Goal: Task Accomplishment & Management: Use online tool/utility

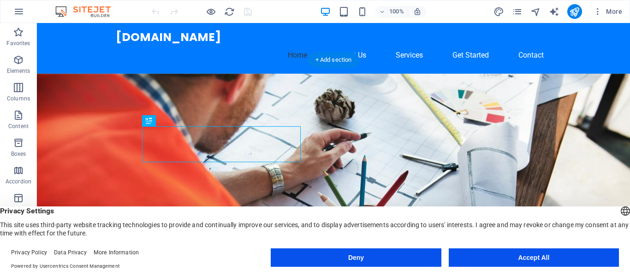
click at [367, 110] on figure at bounding box center [333, 190] width 593 height 232
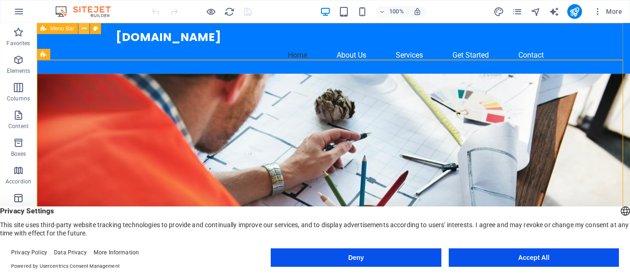
click at [83, 29] on icon at bounding box center [84, 29] width 5 height 10
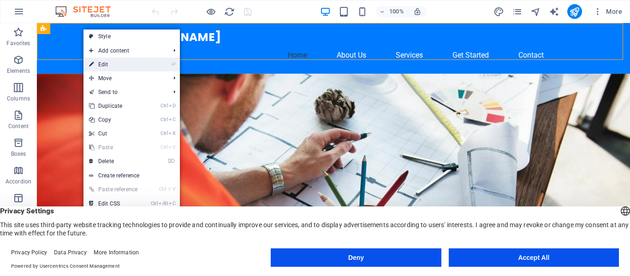
click at [105, 63] on link "⏎ Edit" at bounding box center [114, 65] width 62 height 14
select select "header"
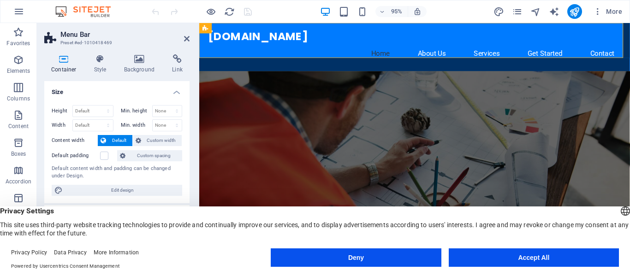
click at [370, 81] on figure at bounding box center [425, 190] width 453 height 232
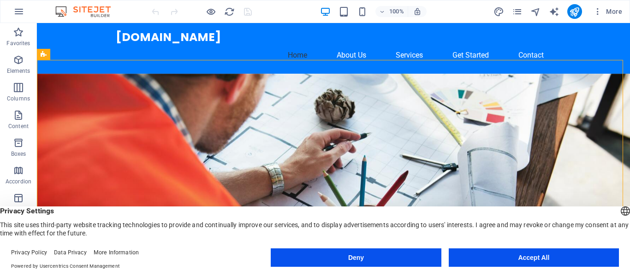
click at [363, 82] on figure at bounding box center [333, 190] width 593 height 232
click at [132, 53] on icon at bounding box center [131, 55] width 7 height 10
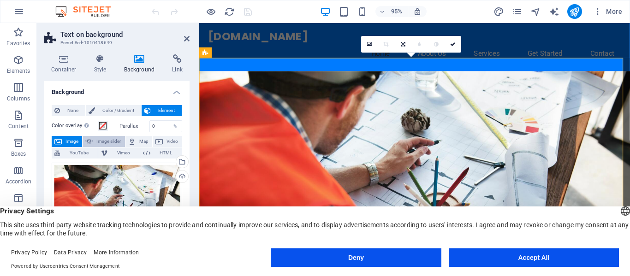
click at [112, 142] on span "Image slider" at bounding box center [108, 141] width 26 height 11
select select "ms"
select select "s"
select select "progressive"
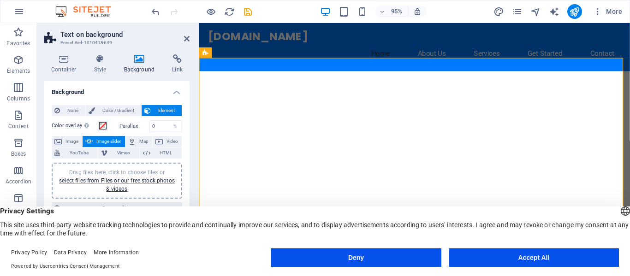
click at [296, 84] on div at bounding box center [425, 190] width 453 height 232
click at [104, 141] on span "Image slider" at bounding box center [108, 141] width 26 height 11
click at [108, 179] on link "select files from Files or our free stock photos & videos" at bounding box center [117, 185] width 116 height 15
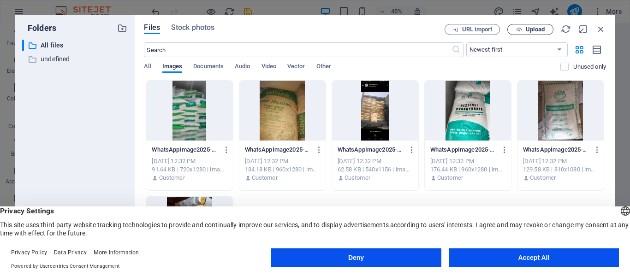
click at [536, 28] on span "Upload" at bounding box center [535, 30] width 19 height 6
click at [288, 116] on div at bounding box center [282, 111] width 86 height 60
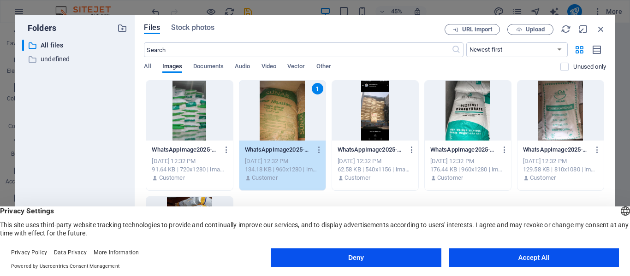
click at [222, 114] on div at bounding box center [189, 111] width 86 height 60
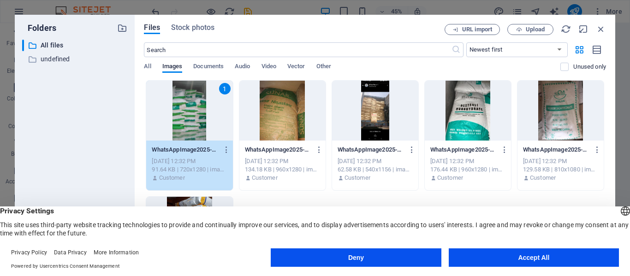
click at [285, 121] on div at bounding box center [282, 111] width 86 height 60
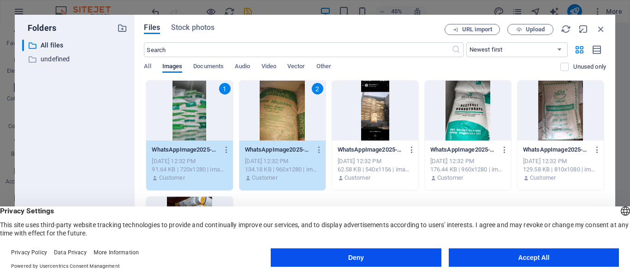
click at [445, 109] on div at bounding box center [468, 111] width 86 height 60
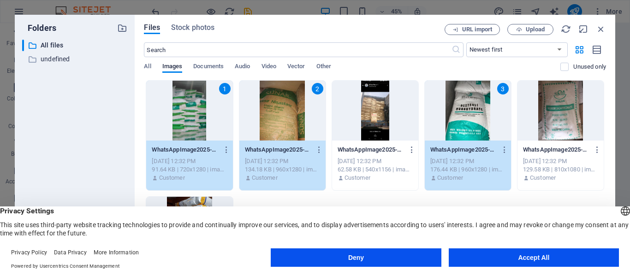
click at [567, 119] on div at bounding box center [560, 111] width 86 height 60
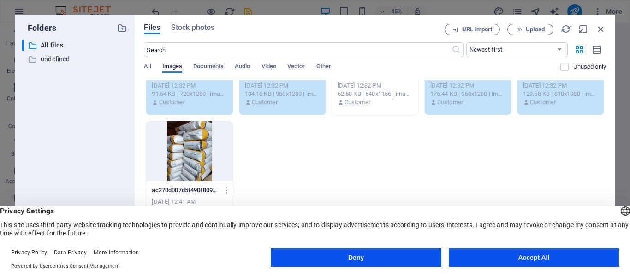
scroll to position [79, 0]
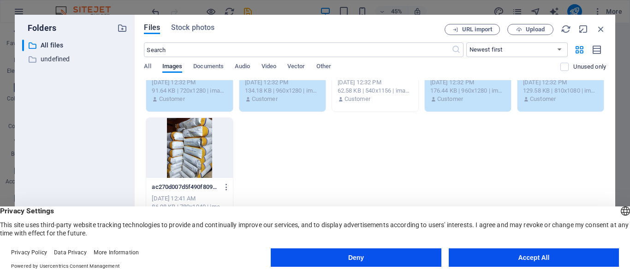
click at [199, 140] on div at bounding box center [189, 148] width 86 height 60
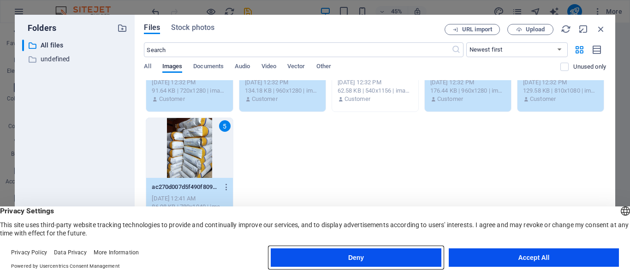
click at [402, 258] on button "Deny" at bounding box center [356, 258] width 170 height 18
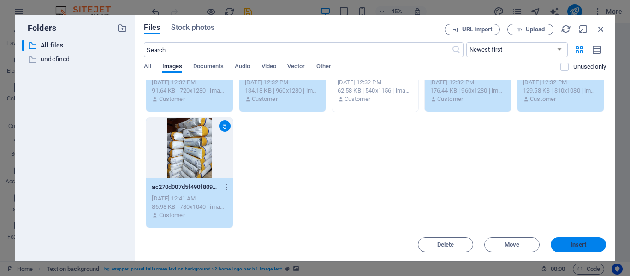
click at [575, 243] on span "Insert" at bounding box center [579, 245] width 16 height 6
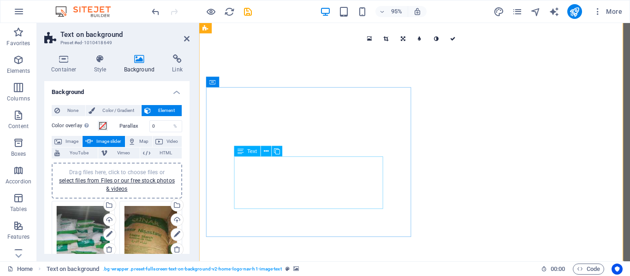
scroll to position [0, 0]
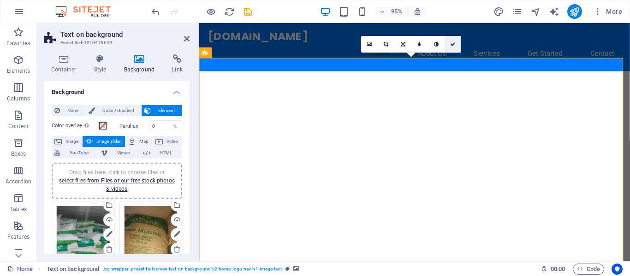
click at [452, 43] on icon at bounding box center [453, 44] width 6 height 5
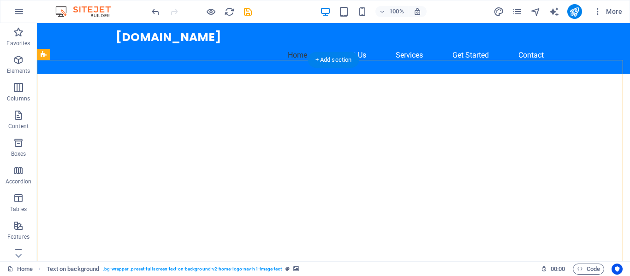
click at [452, 11] on div "100% More" at bounding box center [388, 11] width 476 height 15
click at [327, 59] on div "+ Add section" at bounding box center [333, 60] width 51 height 16
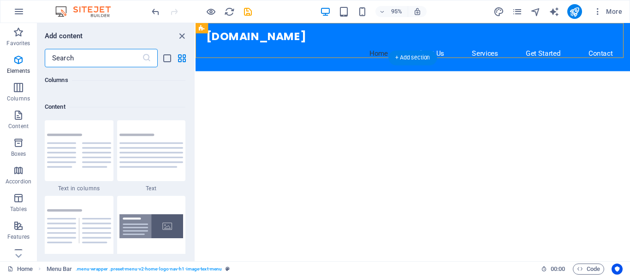
scroll to position [1614, 0]
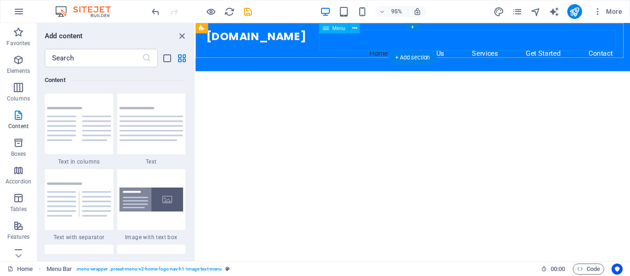
click at [436, 44] on nav "Home About Us Services Get Started Contact" at bounding box center [424, 55] width 435 height 22
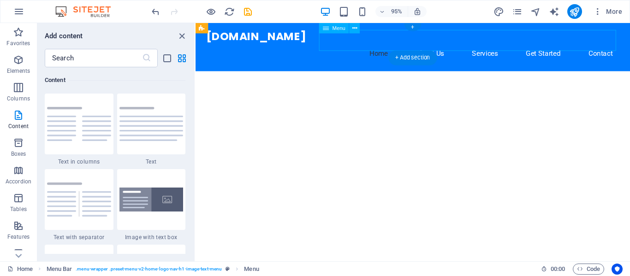
click at [498, 44] on nav "Home About Us Services Get Started Contact" at bounding box center [424, 55] width 435 height 22
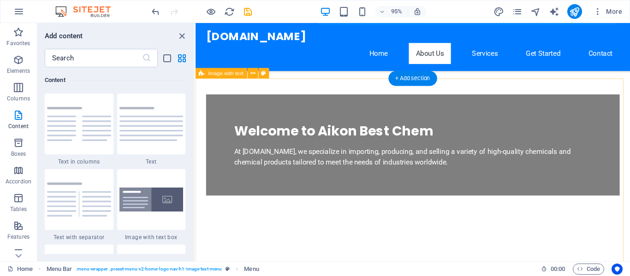
scroll to position [231, 0]
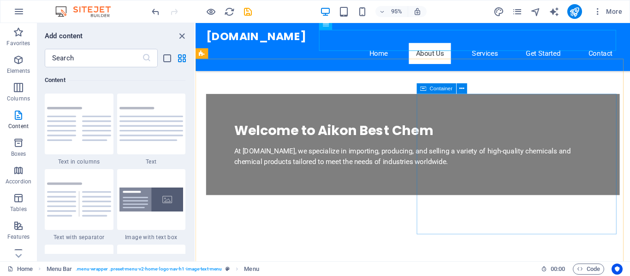
click at [443, 89] on span "Container" at bounding box center [441, 88] width 23 height 5
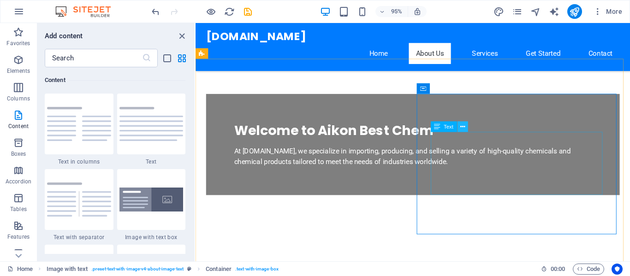
click at [462, 125] on icon at bounding box center [462, 126] width 5 height 9
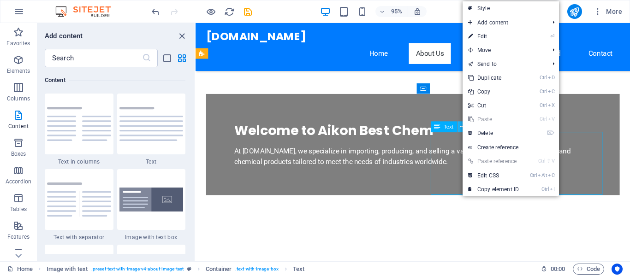
click at [462, 125] on icon at bounding box center [462, 126] width 5 height 9
click at [436, 126] on icon at bounding box center [437, 127] width 6 height 11
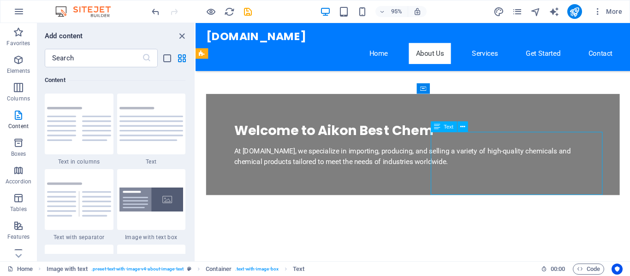
click at [436, 126] on icon at bounding box center [437, 127] width 6 height 11
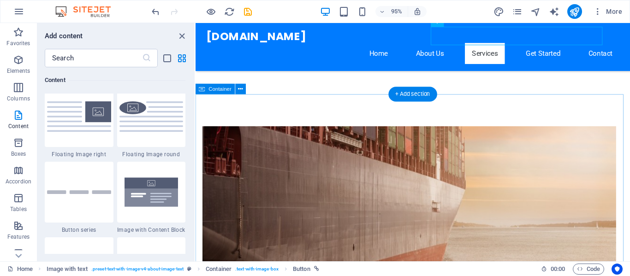
scroll to position [415, 0]
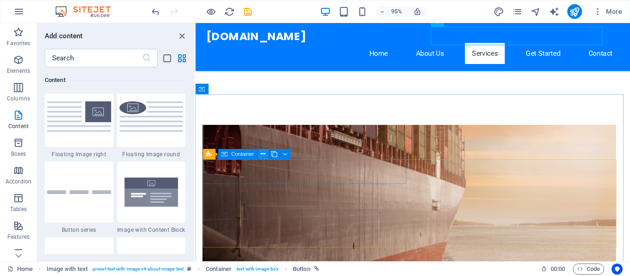
click at [263, 153] on icon at bounding box center [263, 154] width 5 height 9
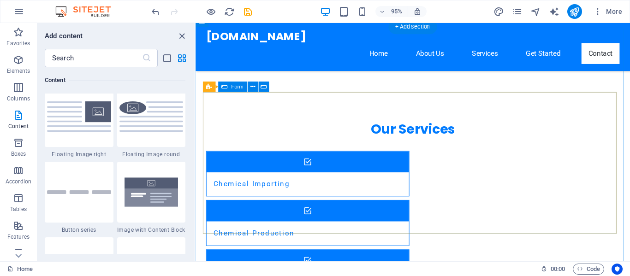
scroll to position [830, 0]
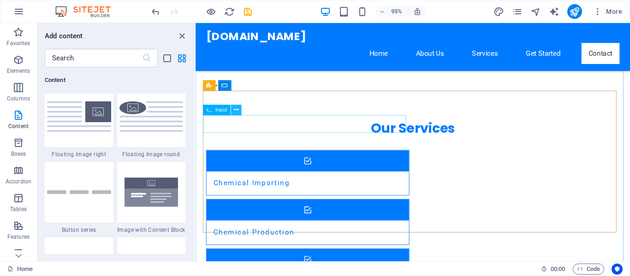
click at [237, 108] on icon at bounding box center [236, 110] width 5 height 9
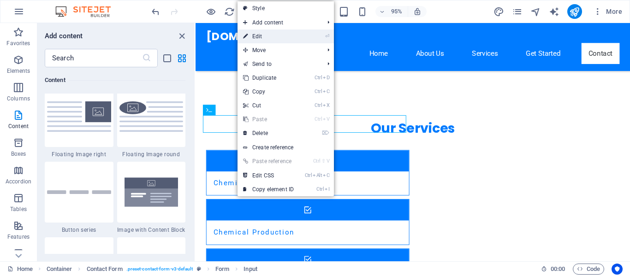
click at [262, 35] on link "⏎ Edit" at bounding box center [269, 37] width 62 height 14
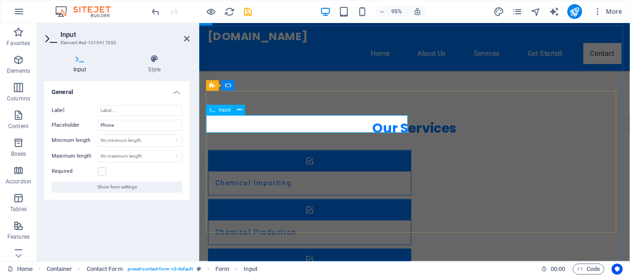
type input "08036764131"
type input "Murphyaik Inc"
type input "[PERSON_NAME]"
type input "[EMAIL_ADDRESS][DOMAIN_NAME]"
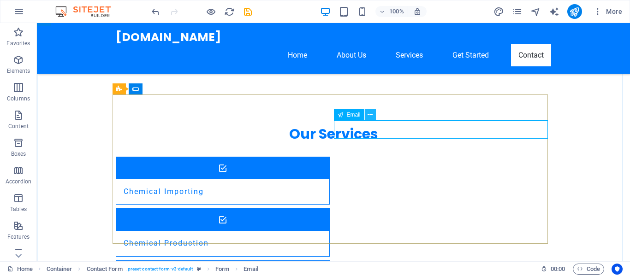
click at [369, 113] on icon at bounding box center [370, 115] width 5 height 10
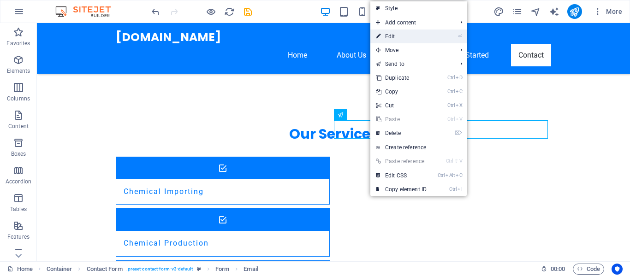
click at [391, 36] on link "⏎ Edit" at bounding box center [401, 37] width 62 height 14
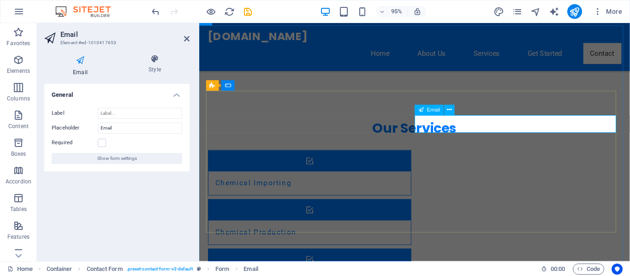
drag, startPoint x: 515, startPoint y: 128, endPoint x: 435, endPoint y: 125, distance: 79.9
click at [154, 202] on div "General Label Placeholder Email Required Show form settings" at bounding box center [116, 169] width 145 height 170
click at [159, 196] on div "General Label Placeholder Email Required Show form settings" at bounding box center [116, 169] width 145 height 170
click at [178, 208] on div "General Label Placeholder Email Required Show form settings" at bounding box center [116, 169] width 145 height 170
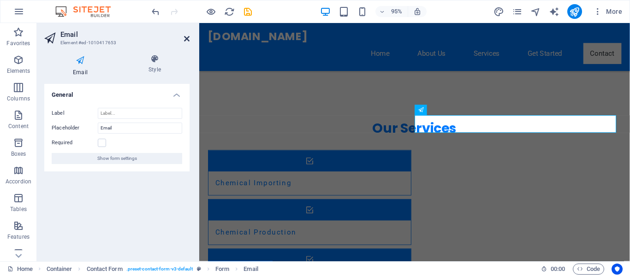
click at [188, 38] on icon at bounding box center [187, 38] width 6 height 7
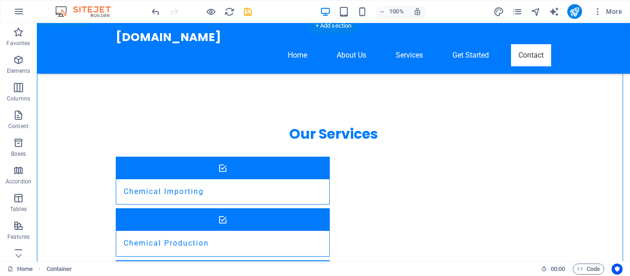
click at [462, 44] on nav "Home About Us Services Get Started Contact" at bounding box center [333, 55] width 435 height 22
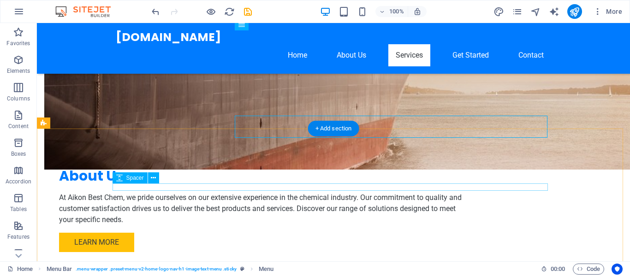
scroll to position [536, 0]
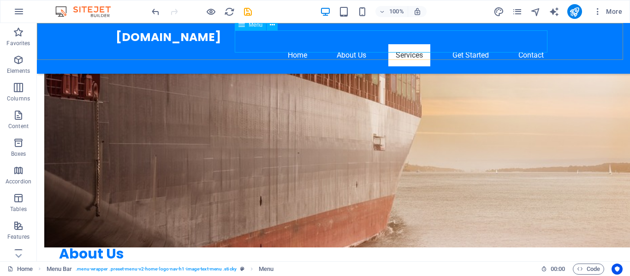
click at [412, 44] on nav "Home About Us Services Get Started Contact" at bounding box center [333, 55] width 435 height 22
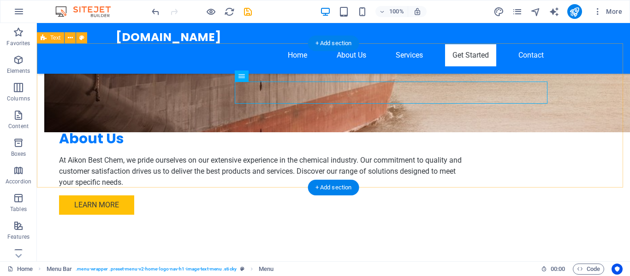
scroll to position [583, 0]
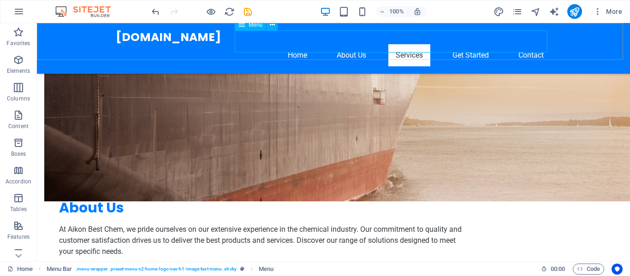
click at [355, 44] on nav "Home About Us Services Get Started Contact" at bounding box center [333, 55] width 435 height 22
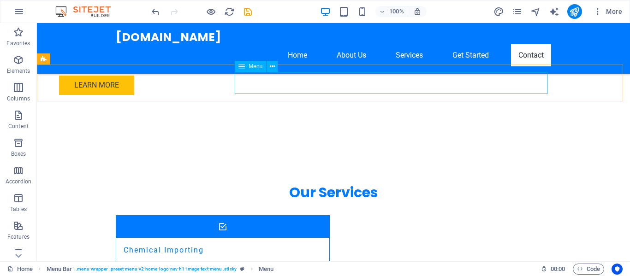
scroll to position [767, 0]
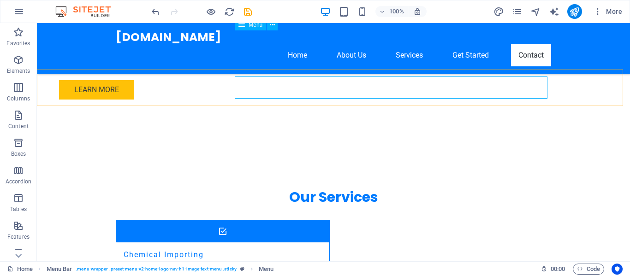
click at [291, 44] on nav "Home About Us Services Get Started Contact" at bounding box center [333, 55] width 435 height 22
click at [461, 44] on nav "Home About Us Services Get Started Contact" at bounding box center [333, 55] width 435 height 22
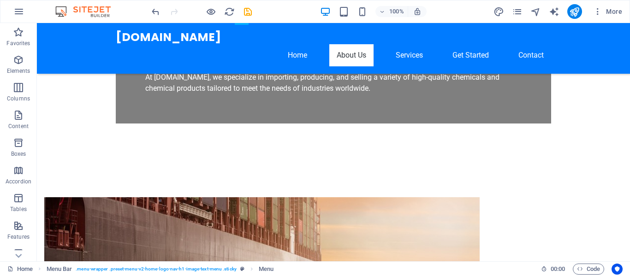
scroll to position [315, 0]
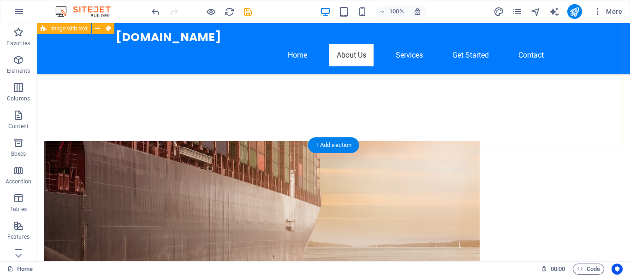
scroll to position [407, 0]
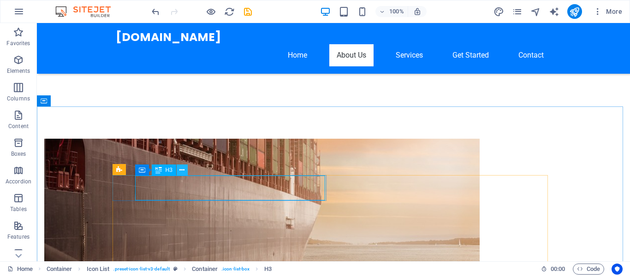
click at [182, 169] on icon at bounding box center [181, 171] width 5 height 10
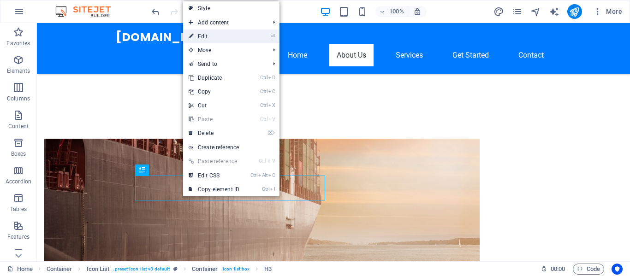
click at [211, 36] on link "⏎ Edit" at bounding box center [214, 37] width 62 height 14
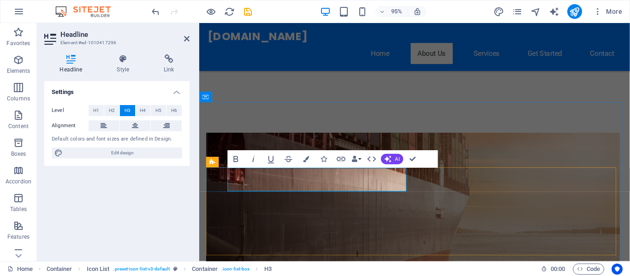
drag, startPoint x: 339, startPoint y: 187, endPoint x: 357, endPoint y: 193, distance: 17.9
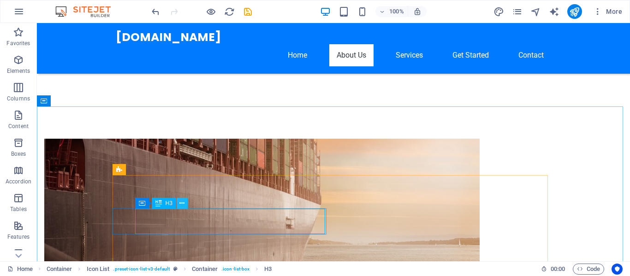
click at [184, 201] on icon at bounding box center [181, 204] width 5 height 10
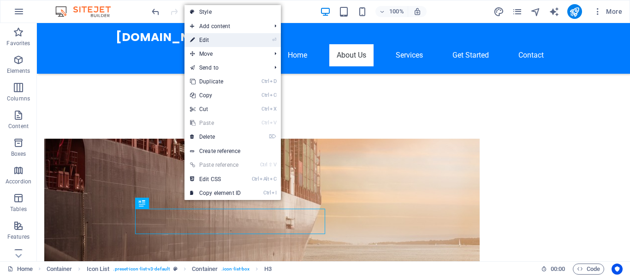
click at [218, 38] on link "⏎ Edit" at bounding box center [215, 40] width 62 height 14
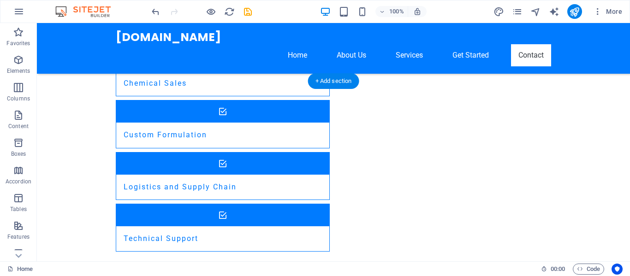
scroll to position [1044, 0]
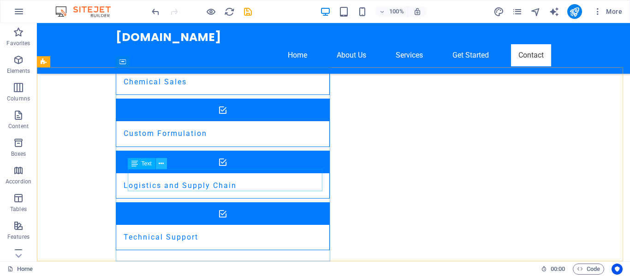
click at [159, 162] on icon at bounding box center [161, 164] width 5 height 10
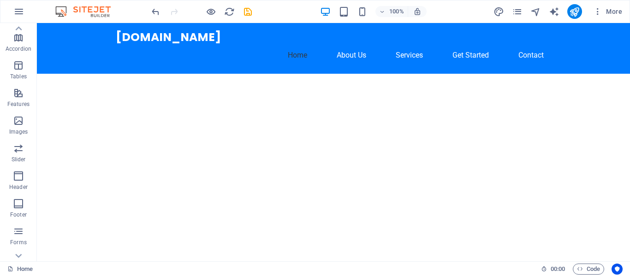
scroll to position [138, 0]
click at [15, 202] on icon "button" at bounding box center [18, 198] width 11 height 11
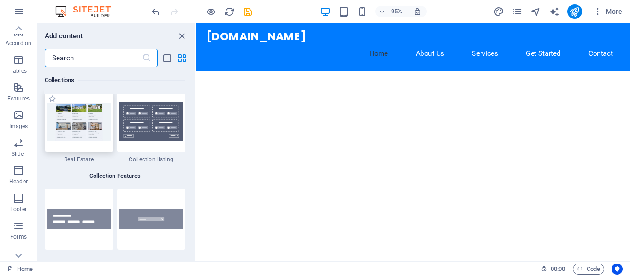
scroll to position [8655, 0]
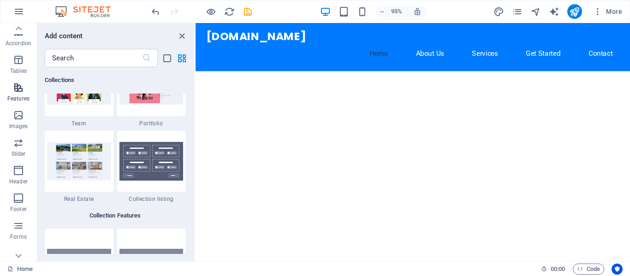
click at [21, 87] on icon "button" at bounding box center [18, 87] width 11 height 11
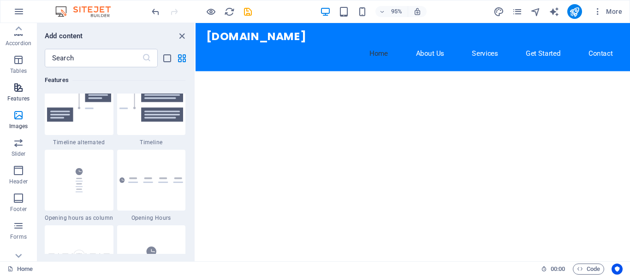
scroll to position [3595, 0]
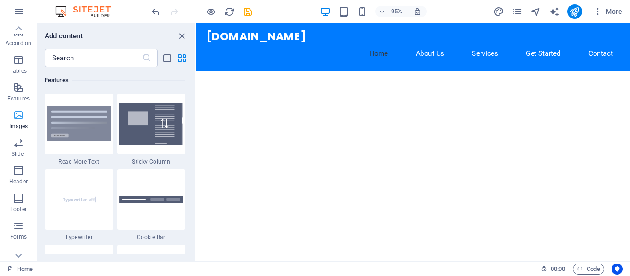
click at [23, 120] on icon "button" at bounding box center [18, 115] width 11 height 11
click at [182, 36] on icon "close panel" at bounding box center [182, 36] width 11 height 11
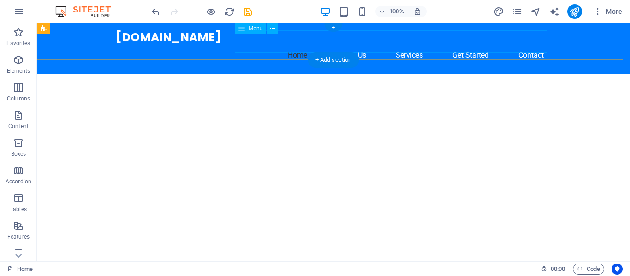
click at [404, 44] on nav "Home About Us Services Get Started Contact" at bounding box center [333, 55] width 435 height 22
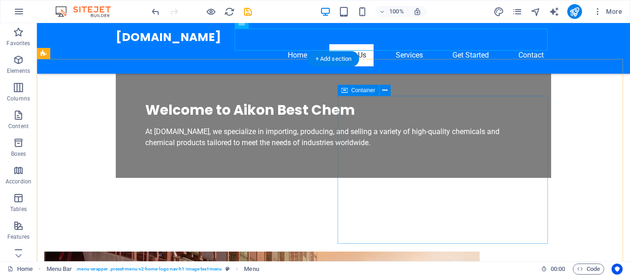
scroll to position [277, 0]
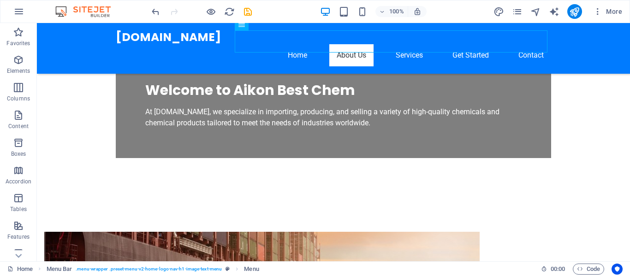
select select
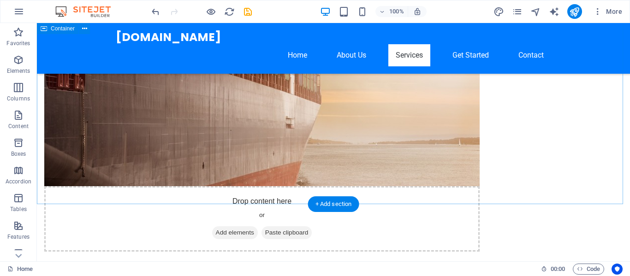
scroll to position [461, 0]
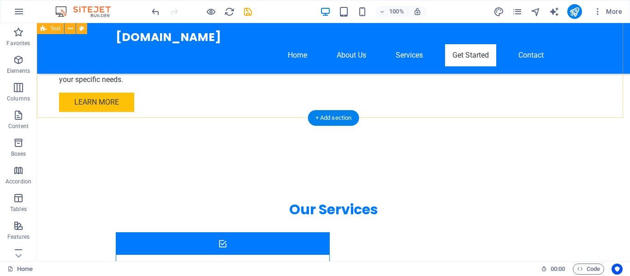
scroll to position [738, 0]
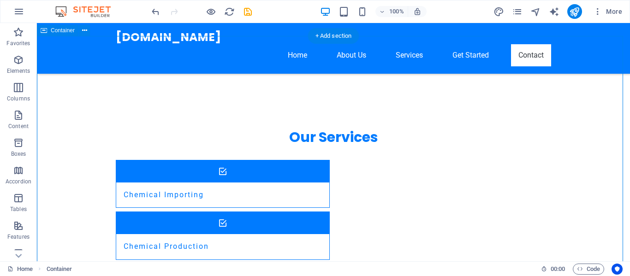
scroll to position [830, 0]
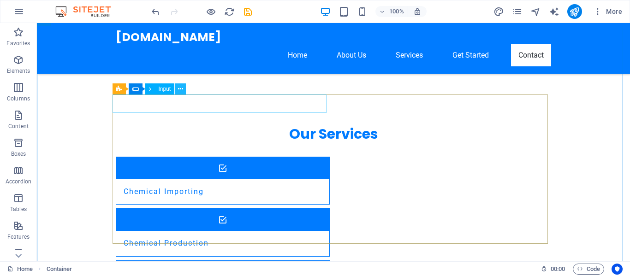
click at [182, 88] on icon at bounding box center [180, 89] width 5 height 10
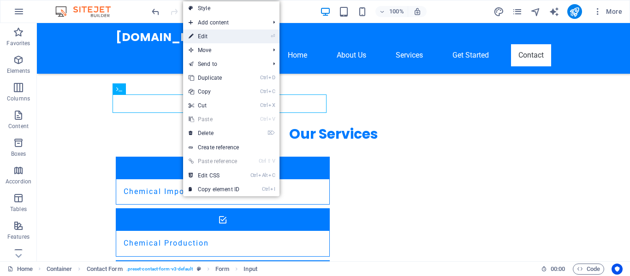
click at [205, 34] on link "⏎ Edit" at bounding box center [214, 37] width 62 height 14
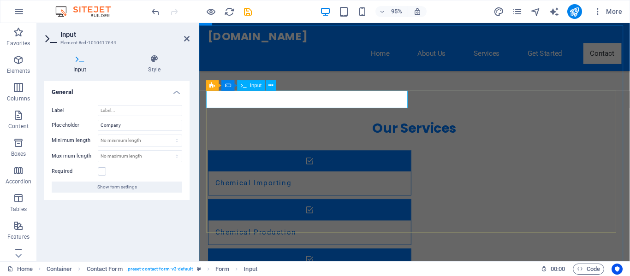
drag, startPoint x: 259, startPoint y: 103, endPoint x: 215, endPoint y: 102, distance: 43.8
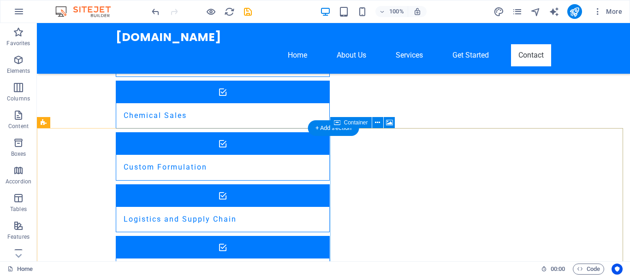
scroll to position [1015, 0]
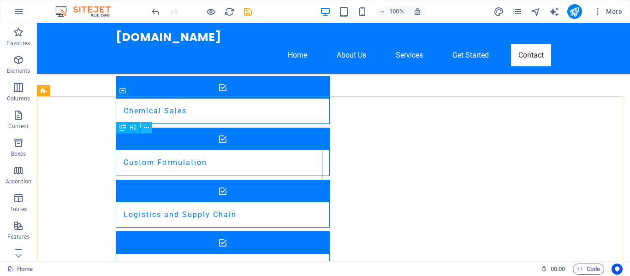
click at [148, 125] on icon at bounding box center [146, 128] width 5 height 10
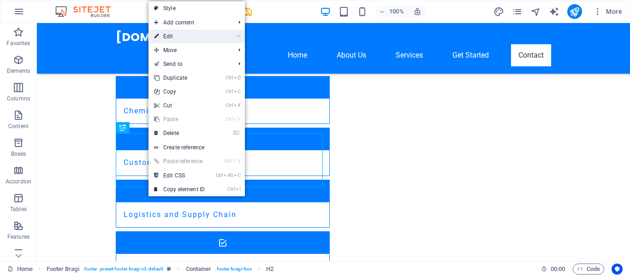
click at [173, 33] on link "⏎ Edit" at bounding box center [180, 37] width 62 height 14
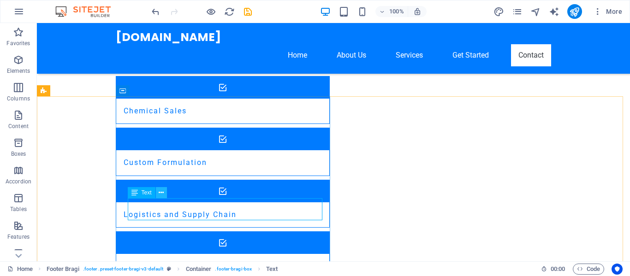
click at [160, 192] on icon at bounding box center [161, 193] width 5 height 10
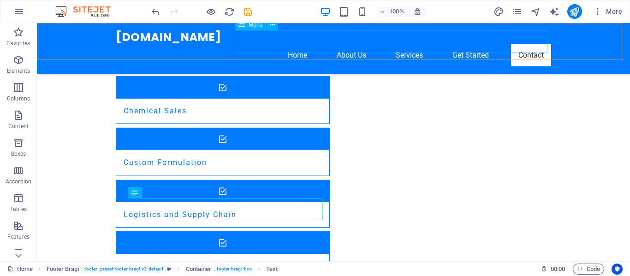
click at [346, 44] on nav "Home About Us Services Get Started Contact" at bounding box center [333, 55] width 435 height 22
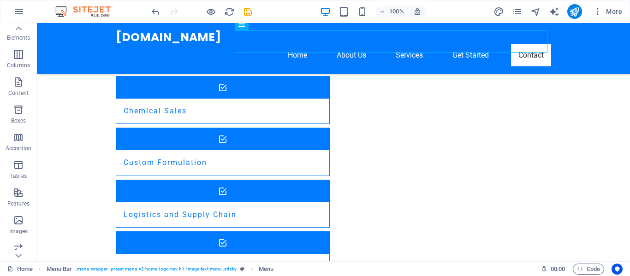
scroll to position [0, 0]
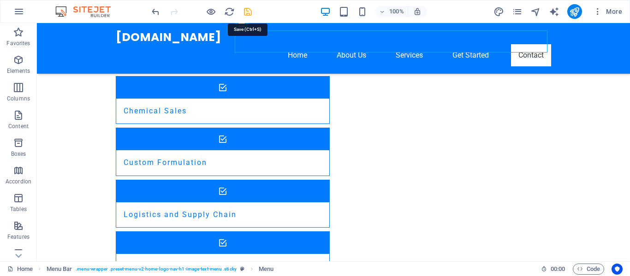
click at [249, 9] on icon "save" at bounding box center [248, 11] width 11 height 11
checkbox input "false"
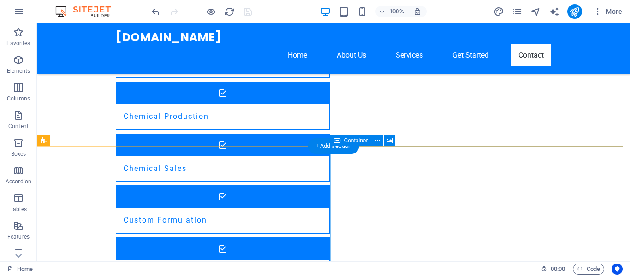
scroll to position [951, 0]
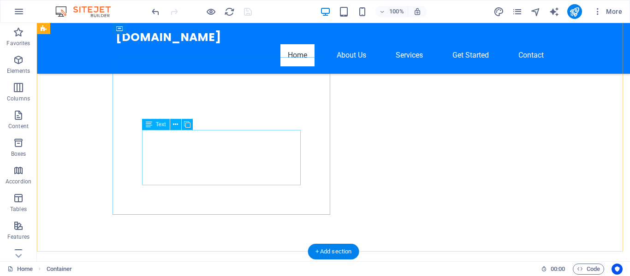
scroll to position [0, 0]
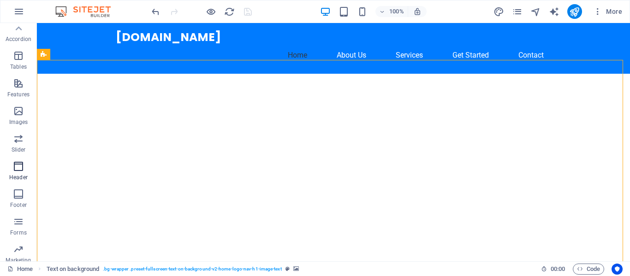
scroll to position [131, 0]
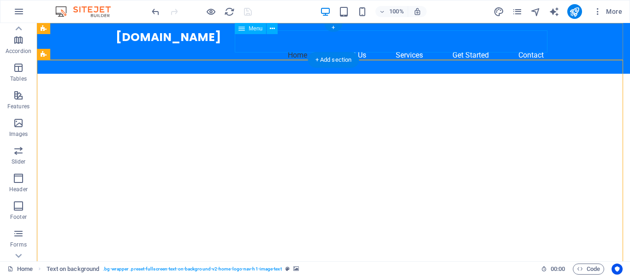
click at [403, 44] on nav "Home About Us Services Get Started Contact" at bounding box center [333, 55] width 435 height 22
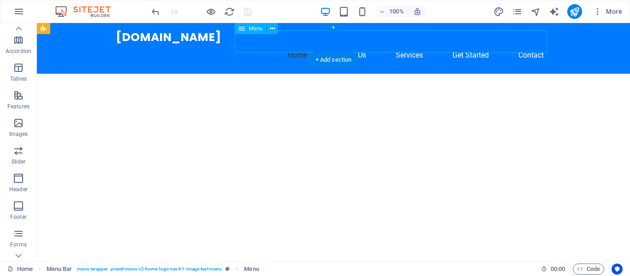
click at [460, 44] on nav "Home About Us Services Get Started Contact" at bounding box center [333, 55] width 435 height 22
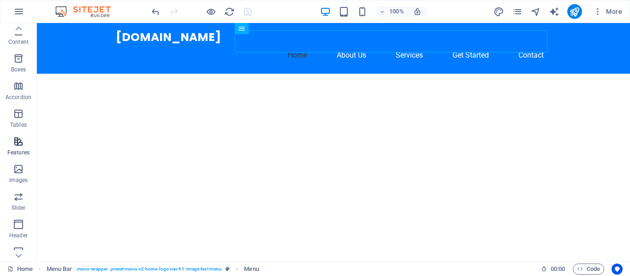
scroll to position [38, 0]
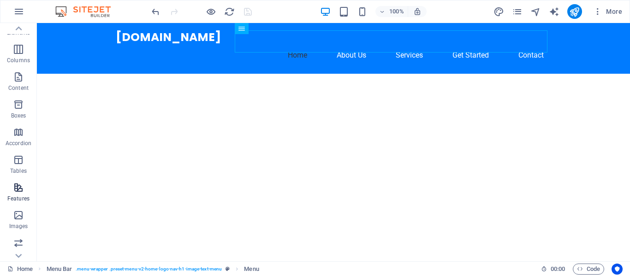
click at [21, 192] on icon "button" at bounding box center [18, 187] width 11 height 11
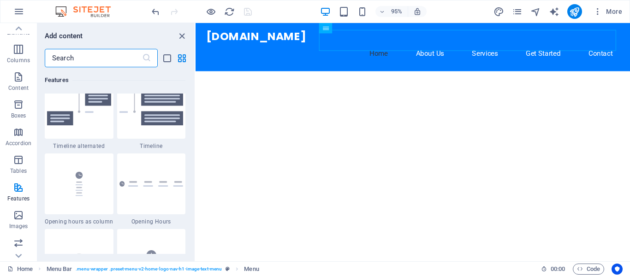
scroll to position [3918, 0]
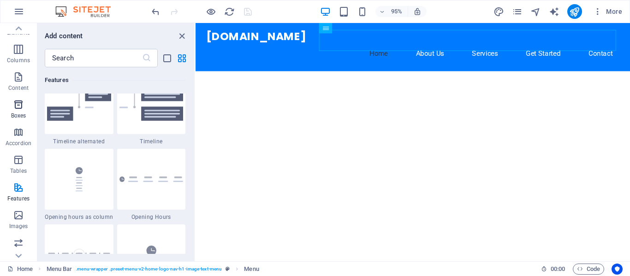
click at [21, 104] on icon "button" at bounding box center [18, 104] width 11 height 11
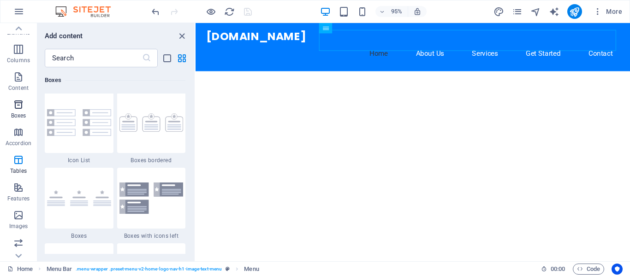
scroll to position [2544, 0]
click at [22, 79] on icon "button" at bounding box center [18, 76] width 11 height 11
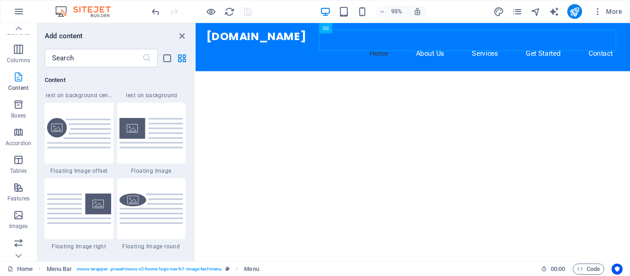
scroll to position [0, 0]
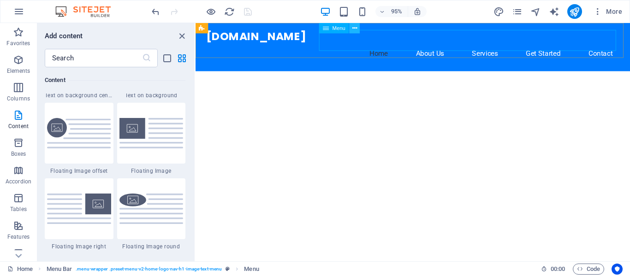
click at [354, 24] on icon at bounding box center [354, 28] width 5 height 9
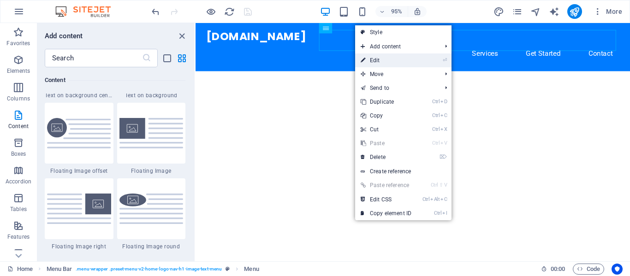
click at [379, 59] on link "⏎ Edit" at bounding box center [386, 60] width 62 height 14
select select
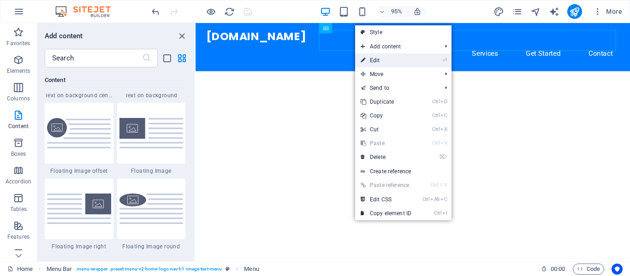
select select
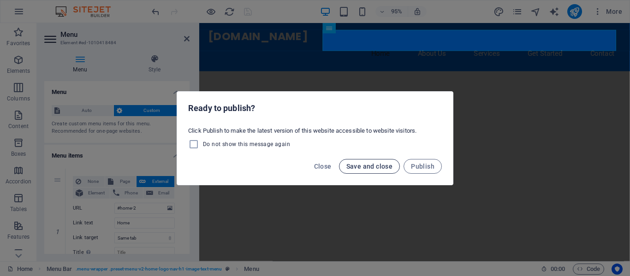
click at [370, 167] on span "Save and close" at bounding box center [369, 166] width 47 height 7
